Goal: Transaction & Acquisition: Purchase product/service

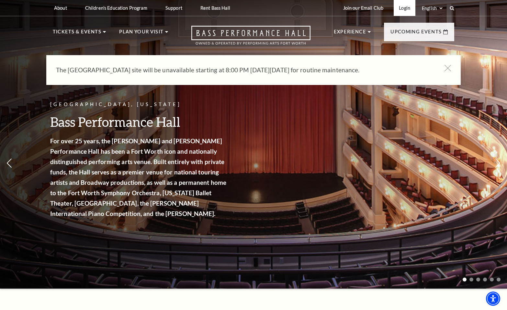
click at [408, 7] on link "Login" at bounding box center [405, 8] width 22 height 16
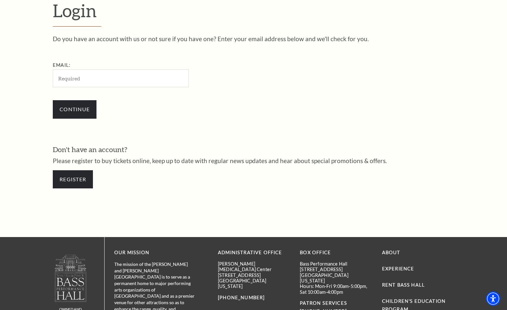
scroll to position [195, 0]
click at [73, 76] on input "Email:" at bounding box center [121, 78] width 136 height 18
type input "cynthia.case@att.net"
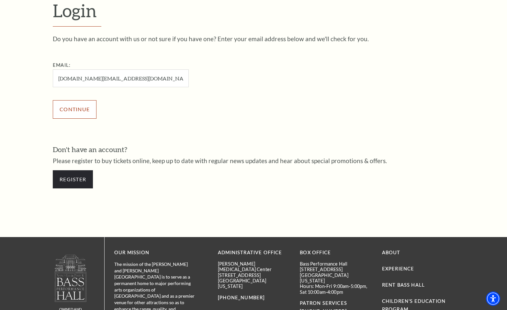
click at [75, 110] on input "Continue" at bounding box center [75, 109] width 44 height 18
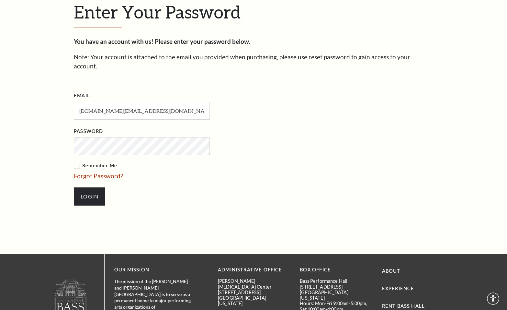
scroll to position [201, 0]
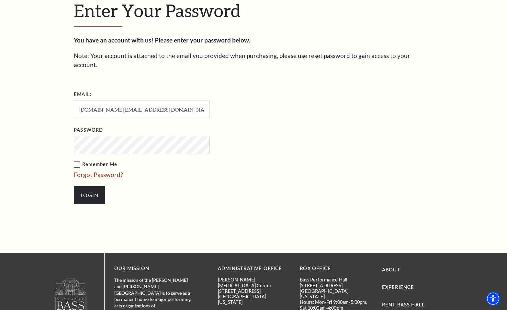
click at [78, 160] on label "Remember Me" at bounding box center [174, 164] width 201 height 8
click at [0, 0] on input "Remember Me" at bounding box center [0, 0] width 0 height 0
click at [90, 186] on input "Login" at bounding box center [89, 195] width 31 height 18
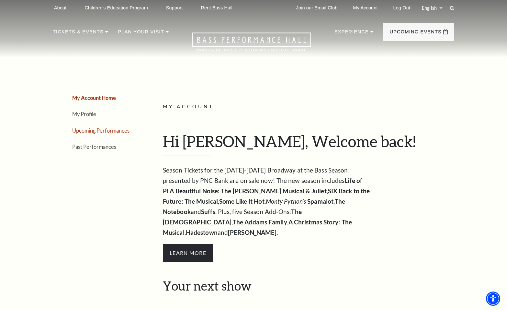
click at [110, 130] on link "Upcoming Performances" at bounding box center [100, 130] width 57 height 6
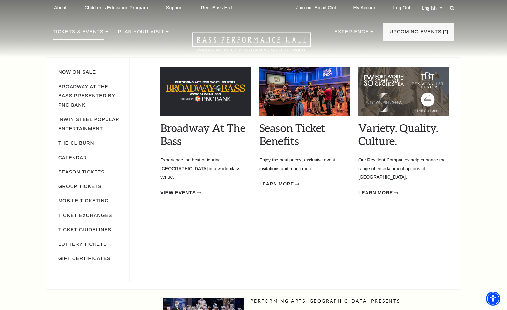
click at [85, 31] on p "Tickets & Events" at bounding box center [78, 34] width 51 height 12
click at [76, 171] on link "Season Tickets" at bounding box center [81, 171] width 46 height 5
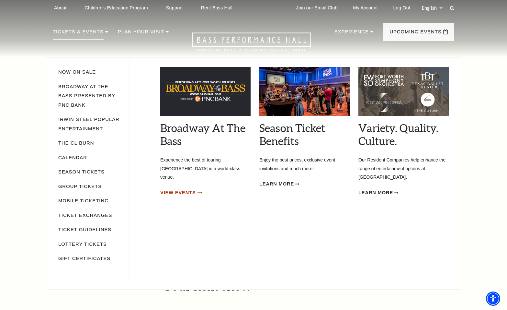
click at [186, 189] on span "View Events" at bounding box center [178, 193] width 36 height 8
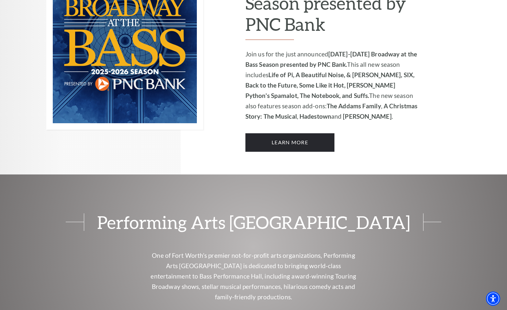
scroll to position [498, 0]
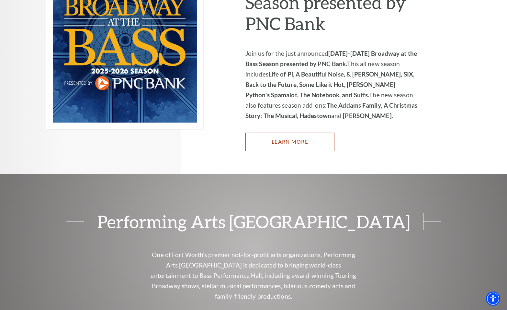
click at [295, 134] on link "Learn More" at bounding box center [290, 142] width 89 height 18
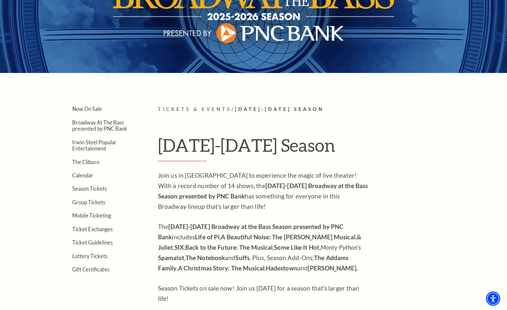
scroll to position [87, 0]
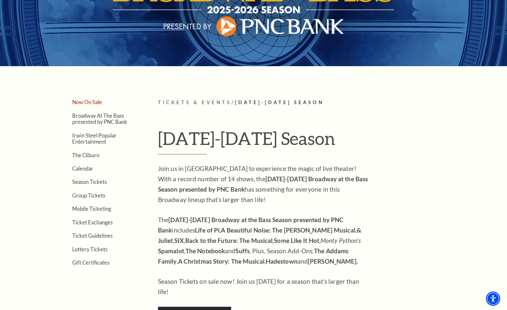
click at [88, 101] on link "Now On Sale" at bounding box center [87, 102] width 30 height 6
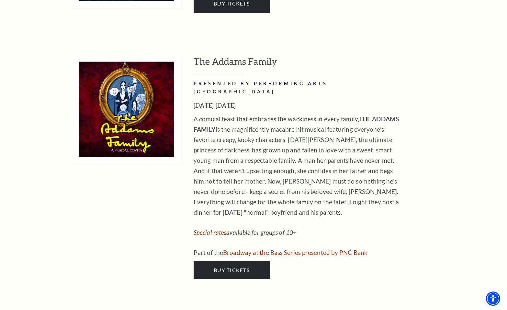
scroll to position [1441, 0]
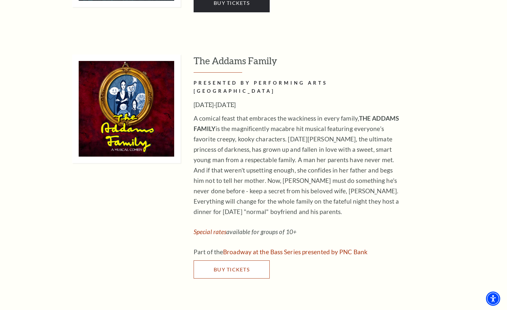
click at [241, 266] on span "Buy Tickets" at bounding box center [232, 269] width 36 height 6
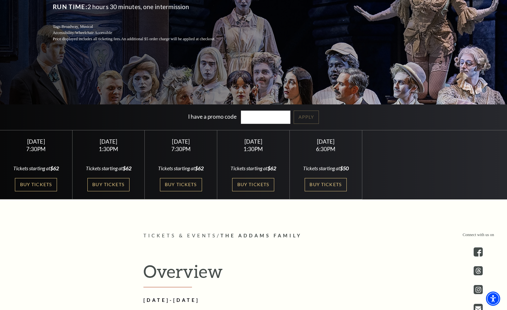
scroll to position [141, 0]
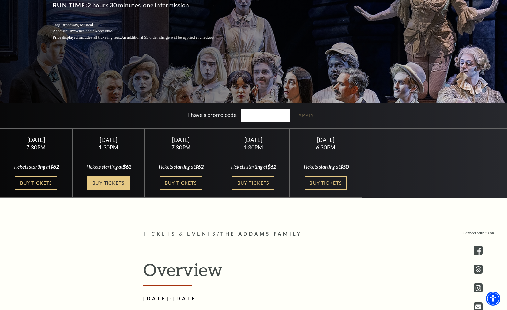
click at [111, 180] on link "Buy Tickets" at bounding box center [108, 182] width 42 height 13
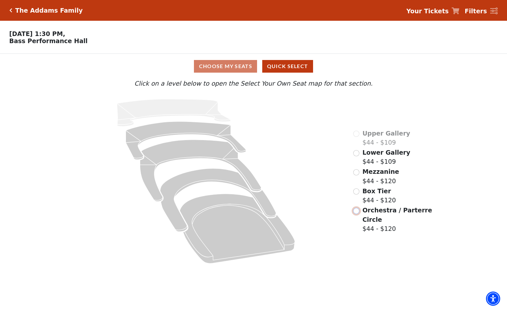
click at [356, 211] on input "Orchestra / Parterre Circle$44 - $120\a" at bounding box center [357, 211] width 6 height 6
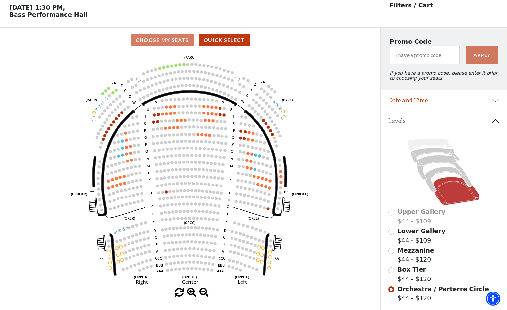
scroll to position [30, 0]
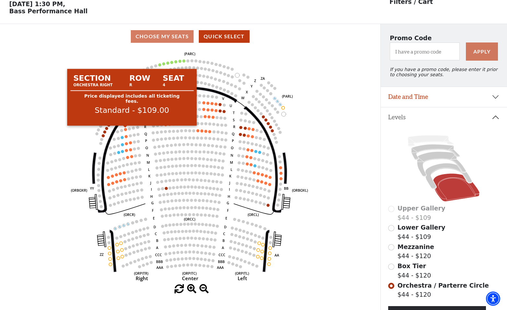
click at [125, 129] on circle at bounding box center [125, 129] width 3 height 3
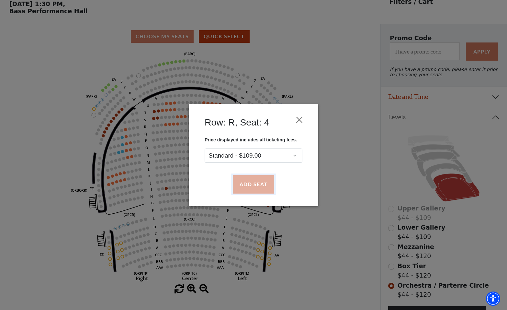
click at [259, 183] on button "Add Seat" at bounding box center [253, 184] width 41 height 18
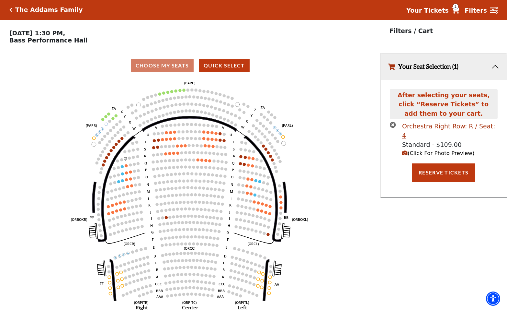
scroll to position [0, 0]
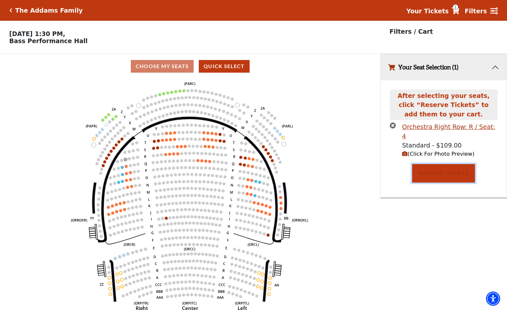
click at [444, 165] on button "Reserve Tickets" at bounding box center [444, 173] width 63 height 18
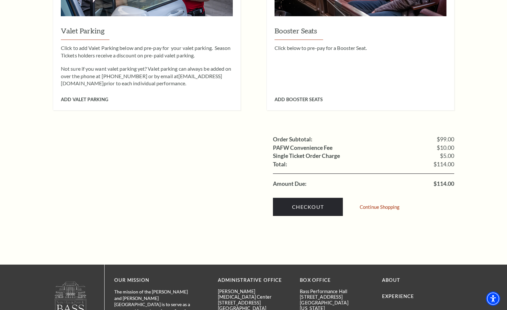
scroll to position [522, 0]
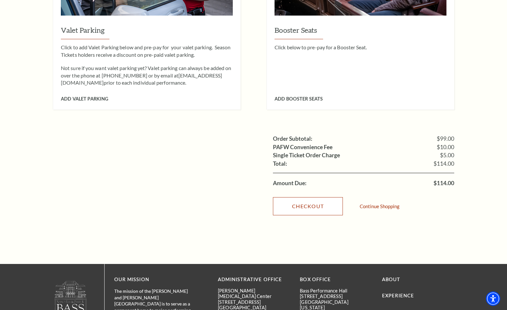
click at [317, 197] on link "Checkout" at bounding box center [308, 206] width 70 height 18
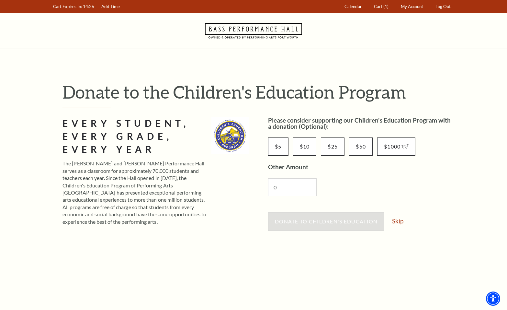
click at [400, 221] on link "Skip" at bounding box center [397, 221] width 11 height 6
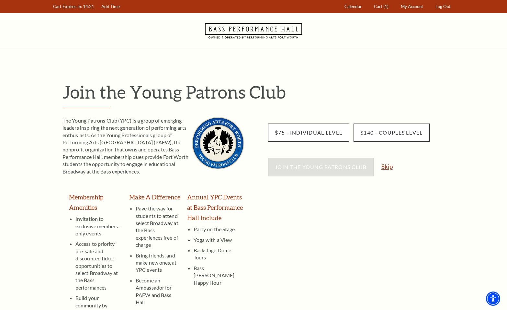
click at [388, 166] on link "Skip" at bounding box center [387, 166] width 11 height 6
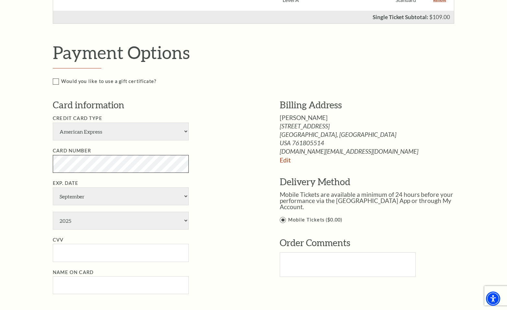
scroll to position [236, 0]
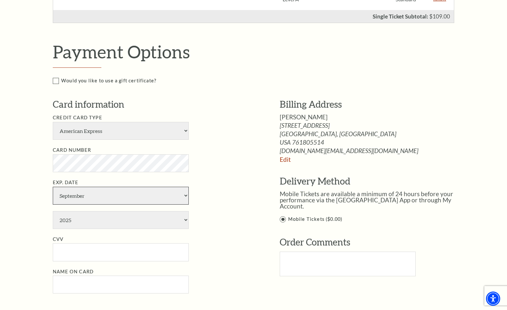
click at [184, 195] on select "January February March April May June July August September October November De…" at bounding box center [121, 196] width 136 height 18
select select "3"
click at [53, 187] on select "January February March April May June July August September October November De…" at bounding box center [121, 196] width 136 height 18
click at [78, 222] on select "2025 2026 2027 2028 2029 2030 2031 2032 2033 2034" at bounding box center [121, 220] width 136 height 18
select select "2026"
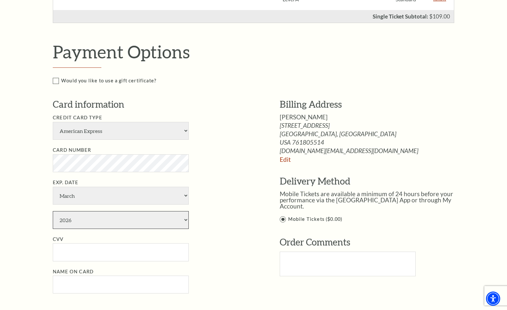
click at [53, 211] on select "2025 2026 2027 2028 2029 2030 2031 2032 2033 2034" at bounding box center [121, 220] width 136 height 18
click at [66, 254] on input "CVV" at bounding box center [121, 252] width 136 height 18
type input "0030"
click at [82, 280] on input "Name on Card" at bounding box center [121, 284] width 136 height 18
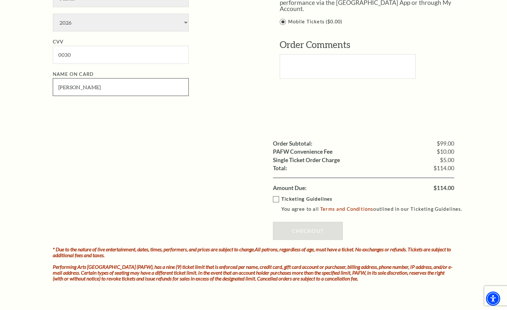
scroll to position [433, 0]
type input "Cynthia Case"
click at [276, 200] on label "Ticketing Guidelines You agree to all Terms and Conditions outlined in our Tick…" at bounding box center [370, 204] width 195 height 18
click at [0, 0] on input "Ticketing Guidelines You agree to all Terms and Conditions outlined in our Tick…" at bounding box center [0, 0] width 0 height 0
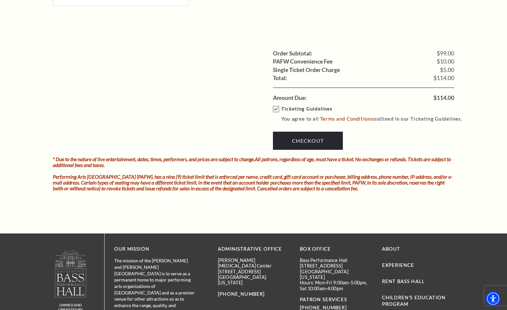
scroll to position [524, 0]
click at [318, 139] on link "Checkout" at bounding box center [308, 140] width 70 height 18
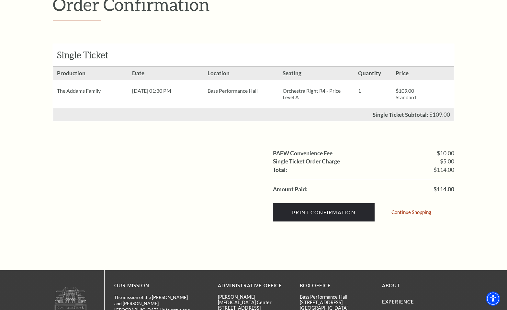
scroll to position [99, 0]
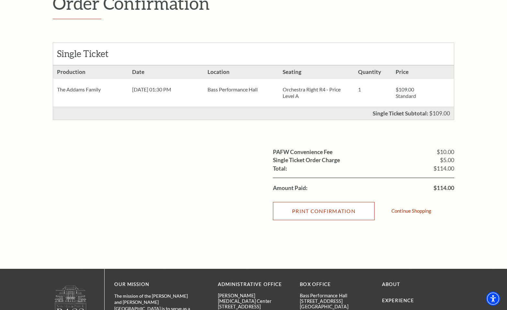
click at [319, 208] on input "Print Confirmation" at bounding box center [324, 211] width 102 height 18
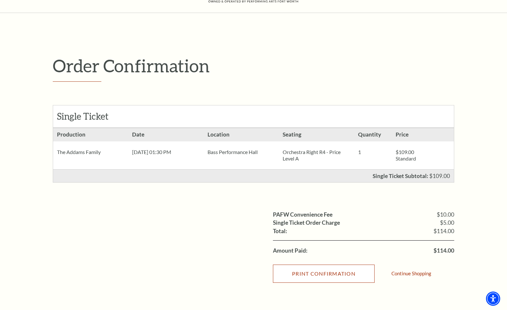
scroll to position [0, 0]
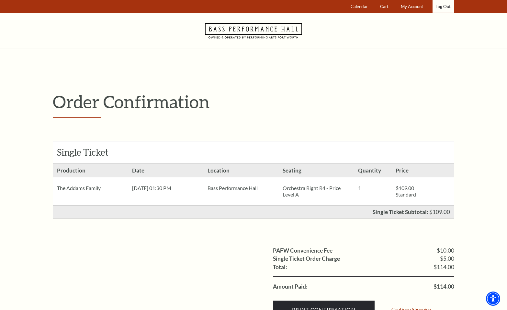
click at [445, 6] on link "Log Out" at bounding box center [443, 6] width 21 height 13
